Goal: Use online tool/utility: Utilize a website feature to perform a specific function

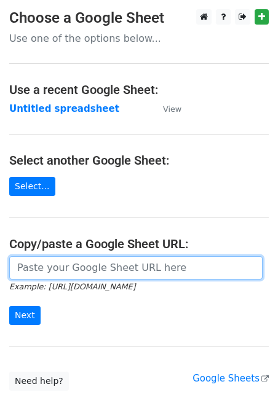
drag, startPoint x: 0, startPoint y: 0, endPoint x: 63, endPoint y: 264, distance: 270.8
click at [63, 264] on input "url" at bounding box center [135, 267] width 253 height 23
paste input "[URL][DOMAIN_NAME]"
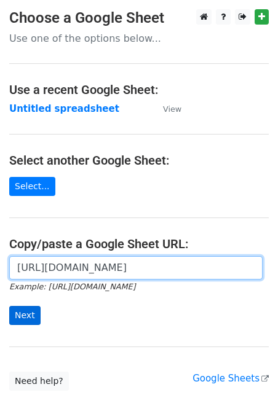
type input "[URL][DOMAIN_NAME]"
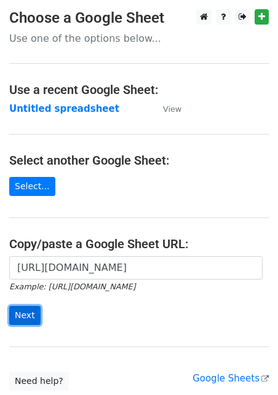
click at [24, 316] on input "Next" at bounding box center [24, 315] width 31 height 19
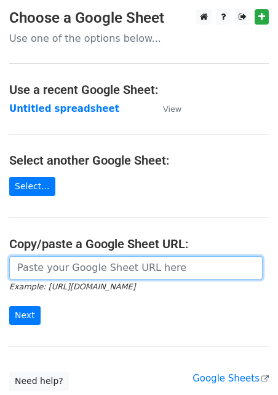
click at [107, 264] on input "url" at bounding box center [135, 267] width 253 height 23
paste input "https://docs.google.com/spreadsheets/d/1aNTiFcBmV5jIxNi0h393BLTNUqVolpFxVj0PPHI…"
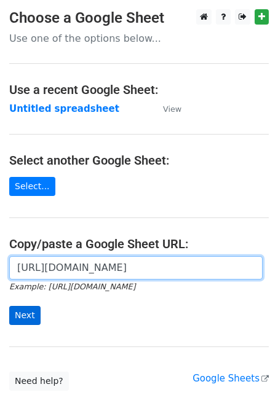
type input "[URL][DOMAIN_NAME]"
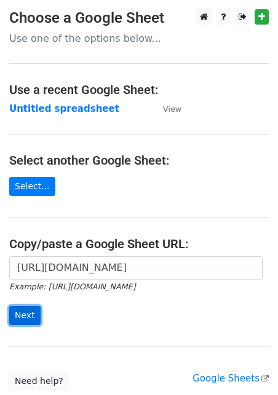
scroll to position [0, 0]
click at [28, 310] on input "Next" at bounding box center [24, 315] width 31 height 19
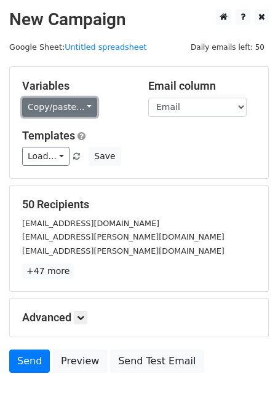
click at [61, 103] on link "Copy/paste..." at bounding box center [59, 107] width 75 height 19
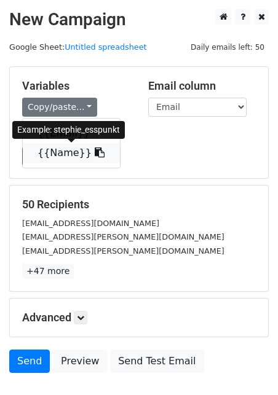
click at [64, 155] on link "{{Name}}" at bounding box center [71, 153] width 97 height 20
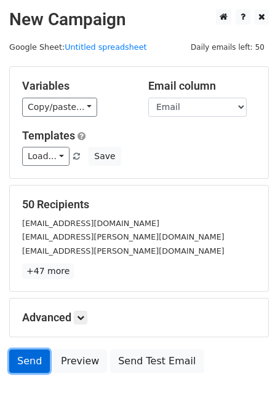
click at [33, 357] on link "Send" at bounding box center [29, 360] width 41 height 23
